Goal: Check status

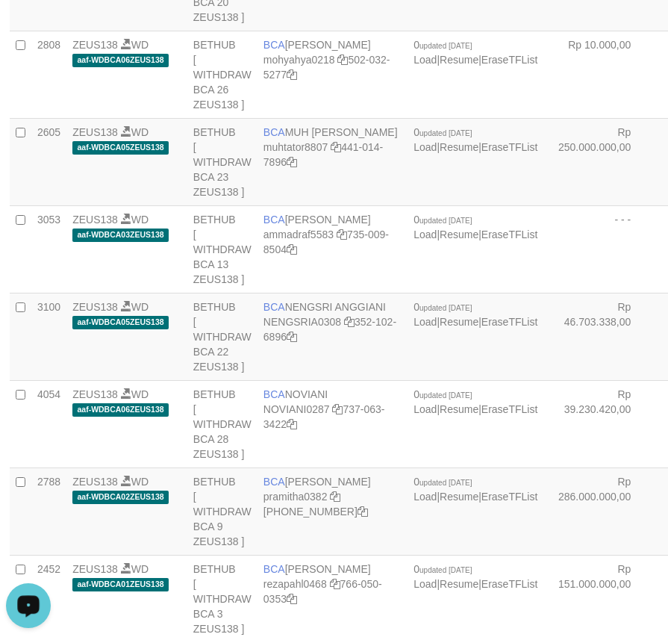
scroll to position [791, 1]
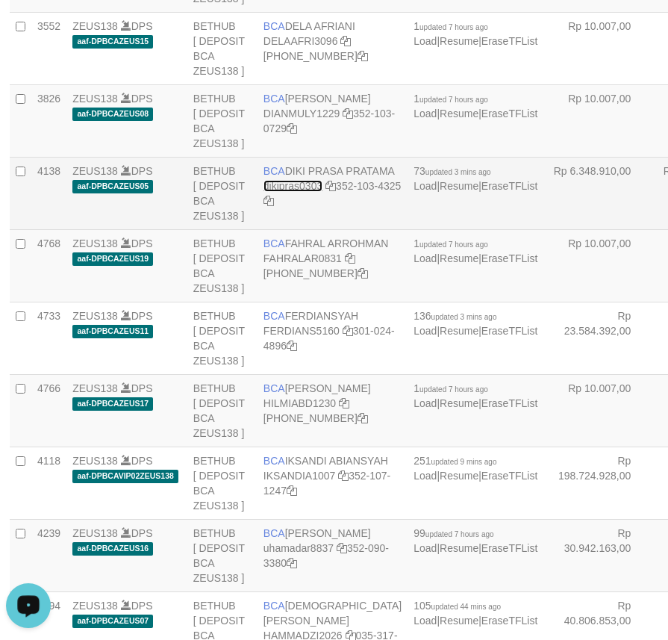
click at [275, 192] on link "dikipras0303" at bounding box center [293, 186] width 59 height 12
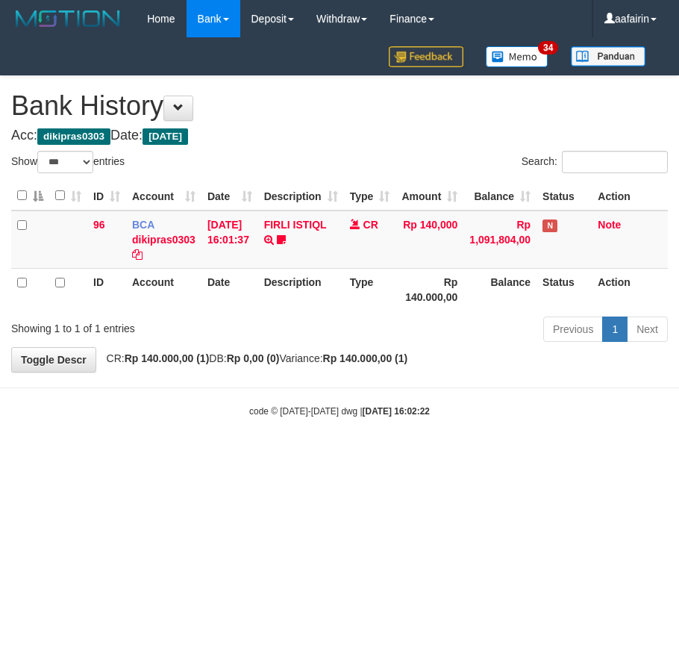
select select "***"
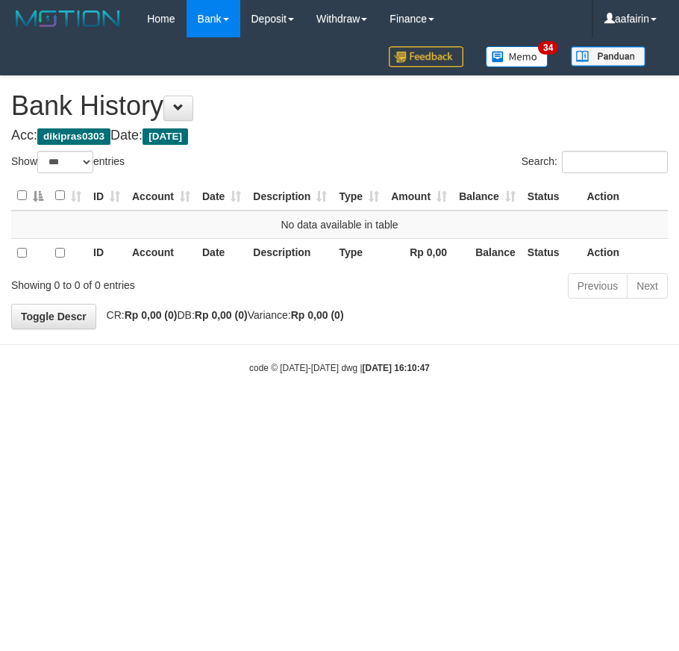
select select "***"
